Goal: Find contact information: Find contact information

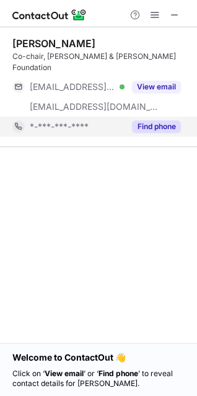
click at [149, 120] on button "Find phone" at bounding box center [156, 126] width 49 height 12
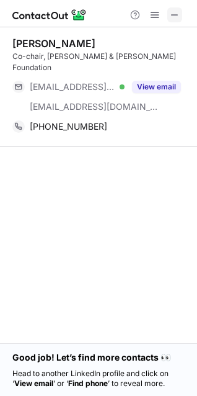
click at [170, 13] on button at bounding box center [175, 14] width 15 height 15
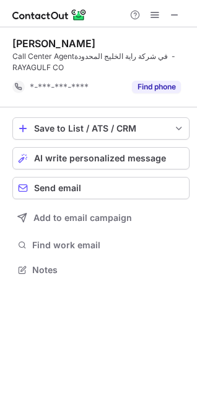
scroll to position [261, 197]
click at [174, 17] on span at bounding box center [175, 15] width 10 height 10
